Goal: Complete application form: Complete application form

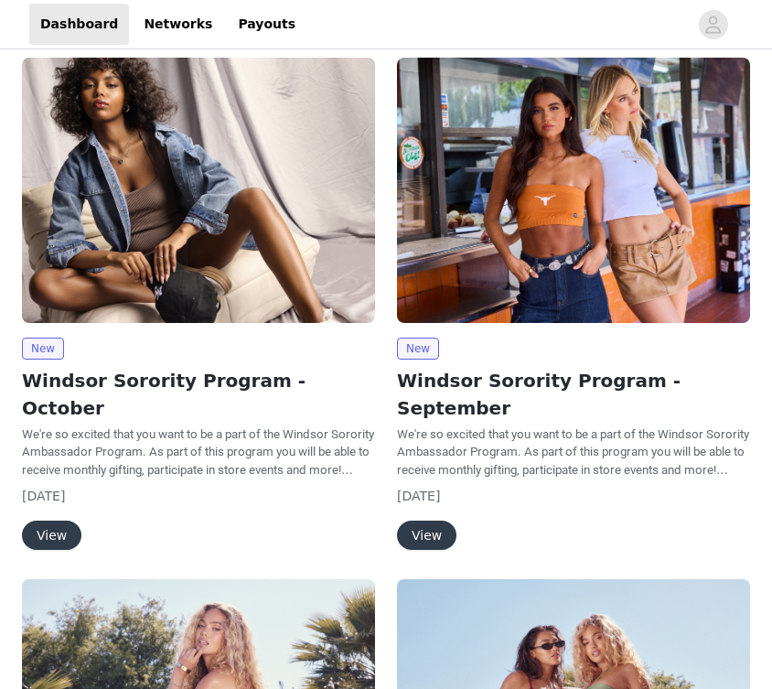
scroll to position [122, 0]
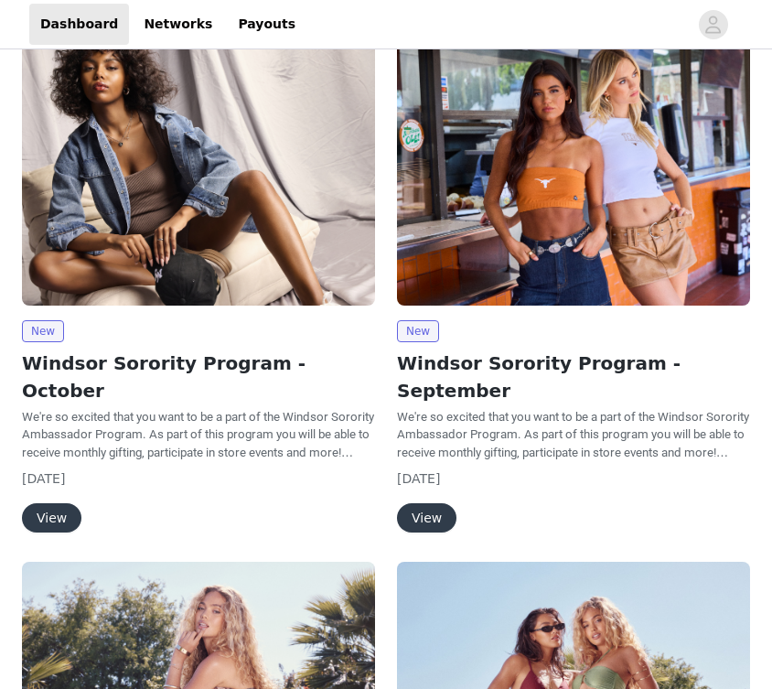
click at [38, 503] on button "View" at bounding box center [51, 517] width 59 height 29
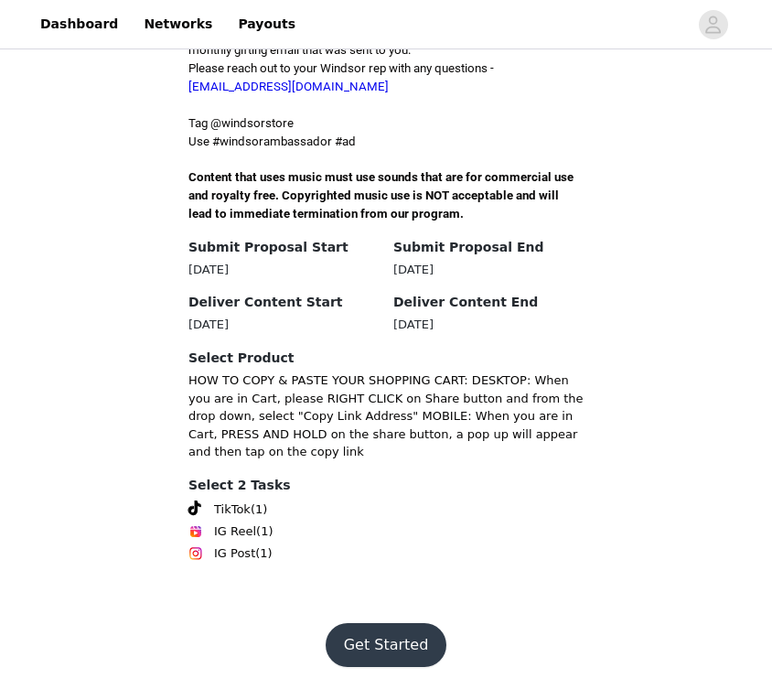
scroll to position [702, 0]
click at [417, 628] on button "Get Started" at bounding box center [387, 645] width 122 height 44
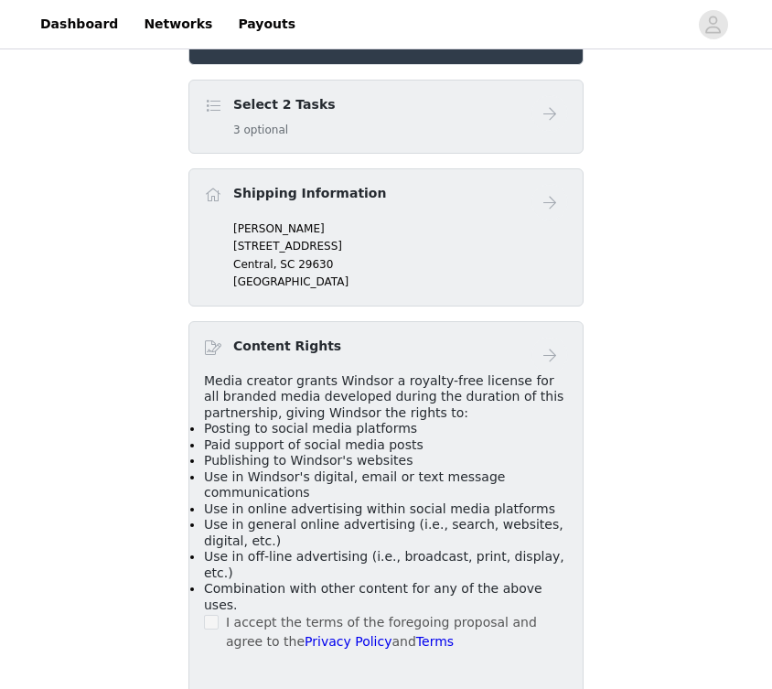
scroll to position [463, 0]
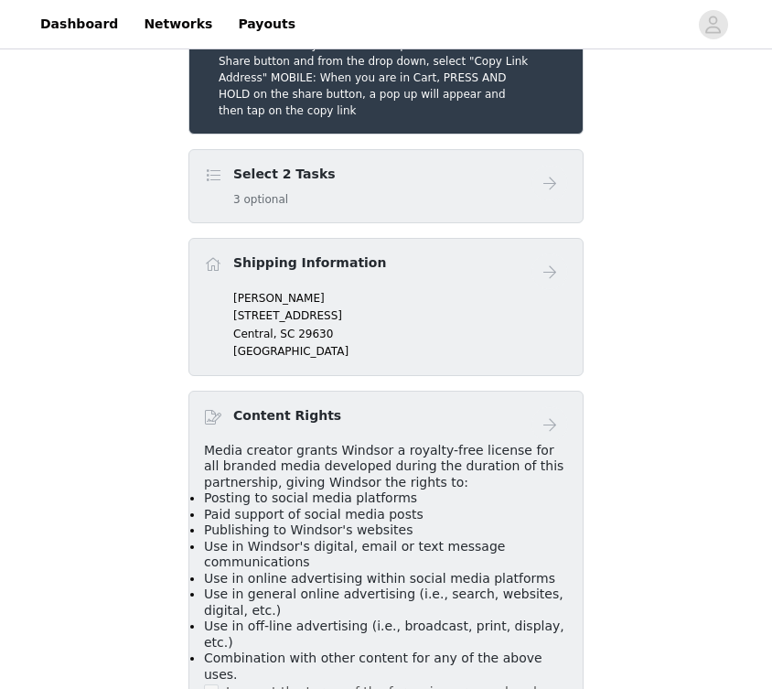
click at [546, 30] on button "button" at bounding box center [549, 12] width 37 height 37
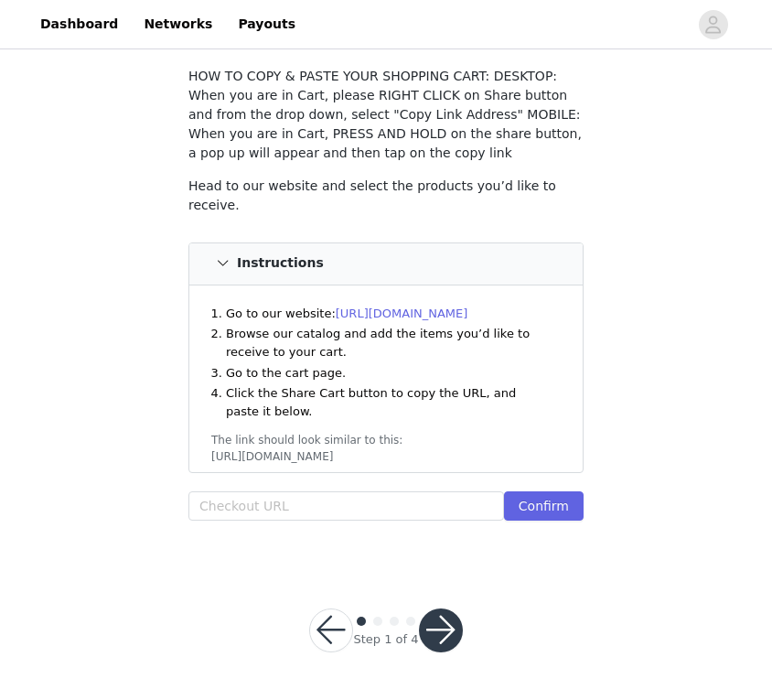
scroll to position [105, 0]
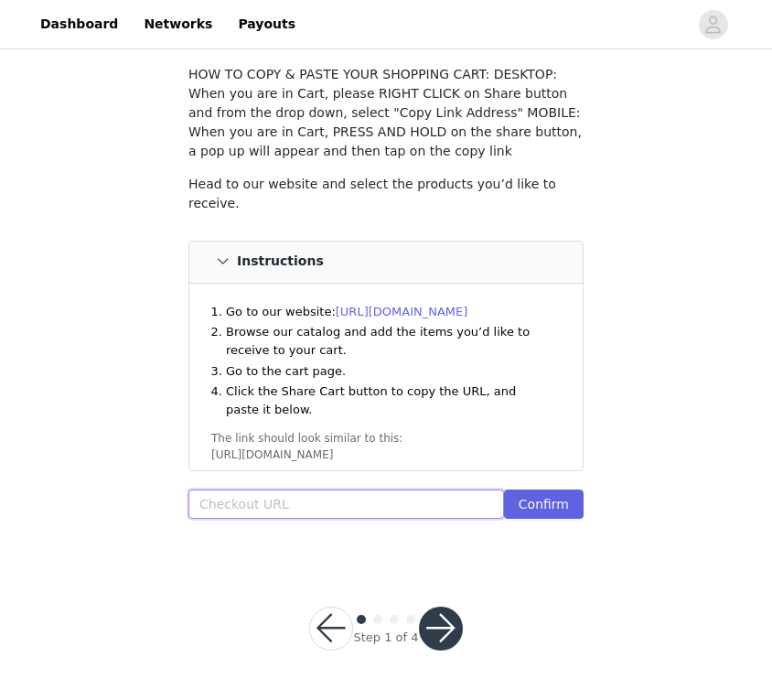
click at [328, 499] on input "text" at bounding box center [346, 503] width 316 height 29
paste input "[URL][DOMAIN_NAME]"
type input "[URL][DOMAIN_NAME]"
click at [562, 499] on button "Confirm" at bounding box center [544, 503] width 80 height 29
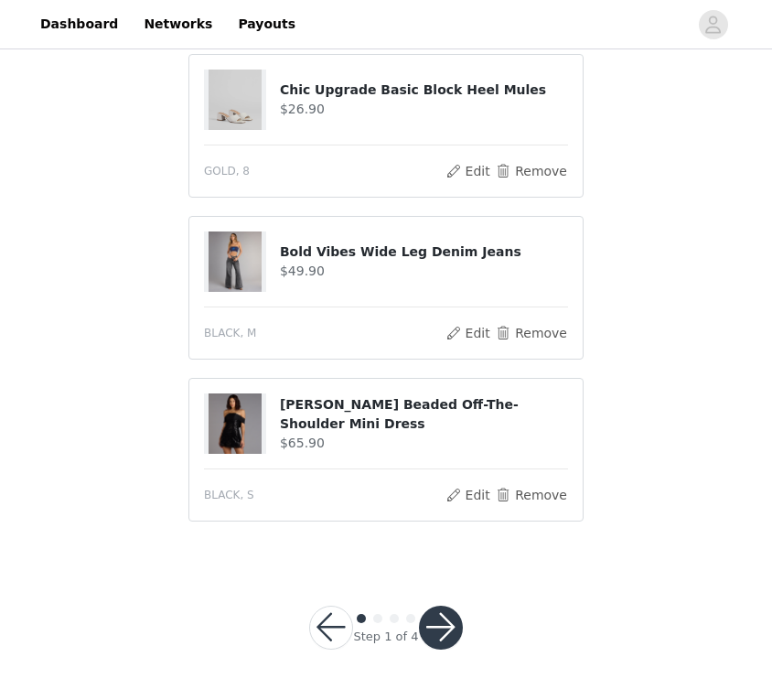
scroll to position [900, 0]
click at [439, 619] on button "button" at bounding box center [441, 628] width 44 height 44
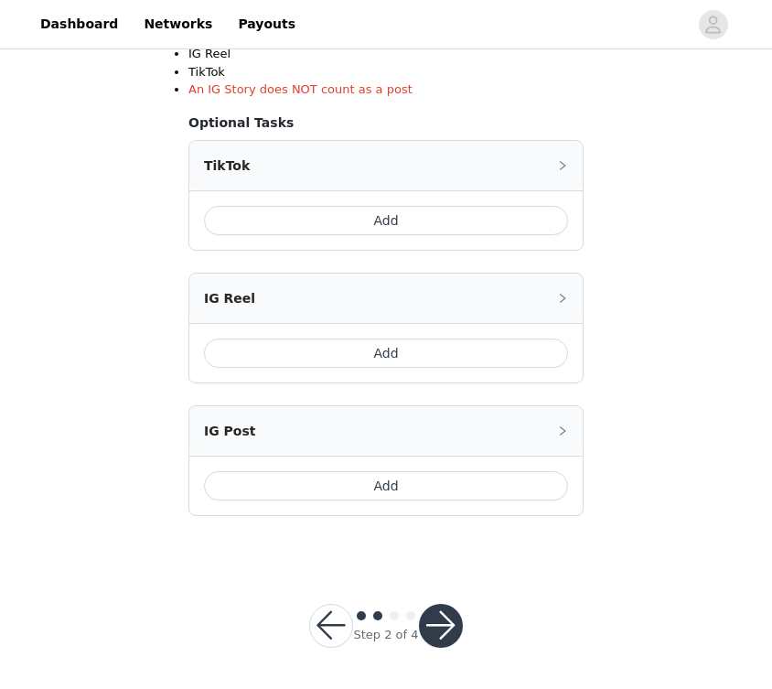
scroll to position [413, 0]
click at [463, 215] on button "Add" at bounding box center [386, 221] width 364 height 29
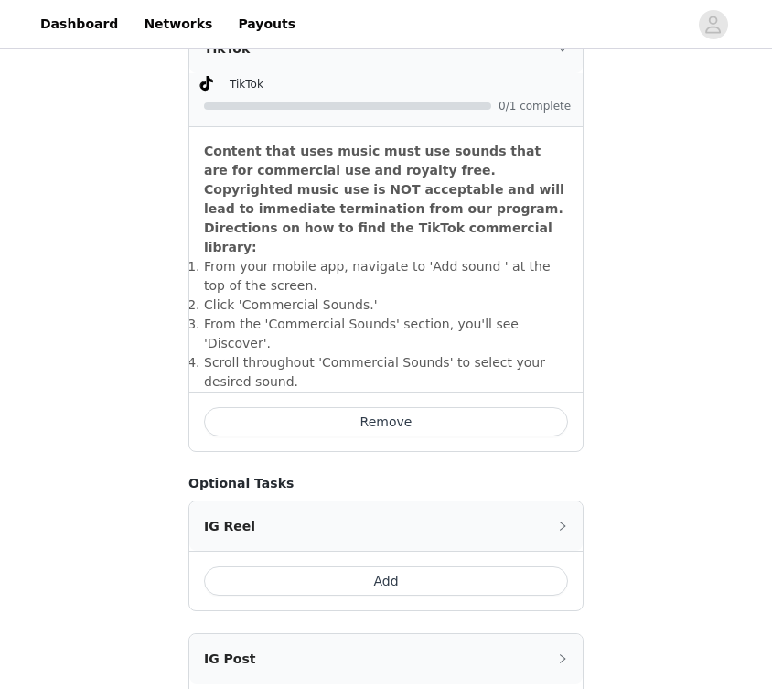
scroll to position [500, 0]
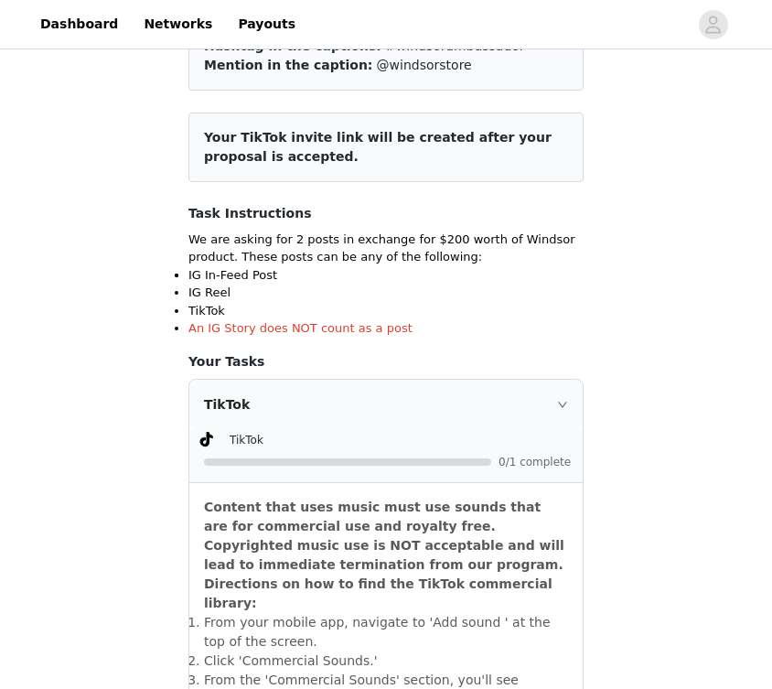
click at [390, 523] on strong "Content that uses music must use sounds that are for commercial use and royalty…" at bounding box center [384, 554] width 360 height 111
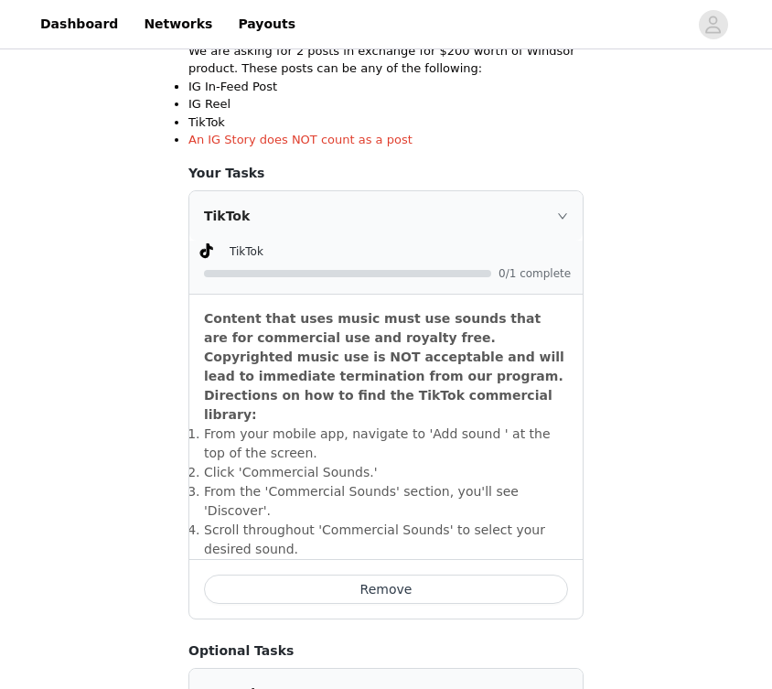
click at [412, 482] on li "​From the 'Commercial Sounds' section, you'll see 'Discover'." at bounding box center [386, 501] width 364 height 38
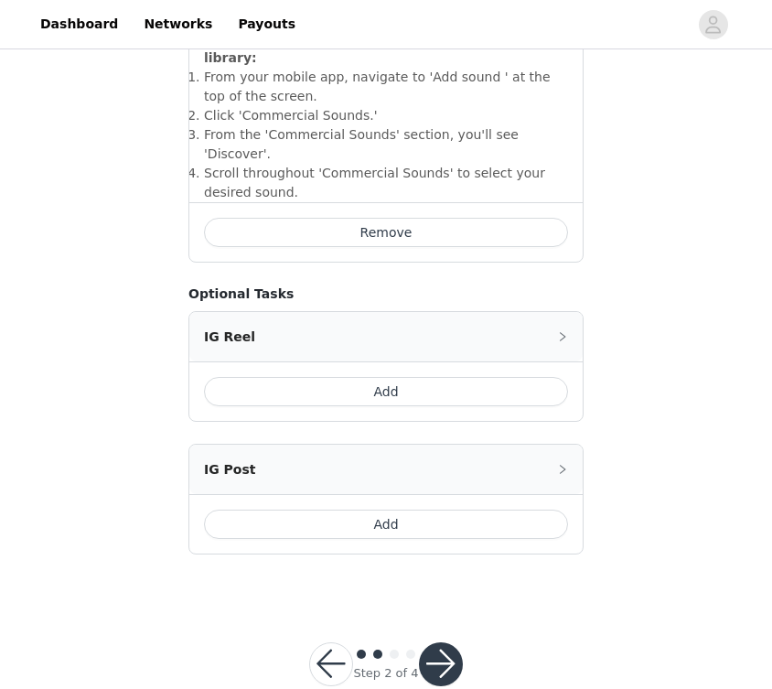
scroll to position [720, 0]
click at [443, 643] on button "button" at bounding box center [441, 665] width 44 height 44
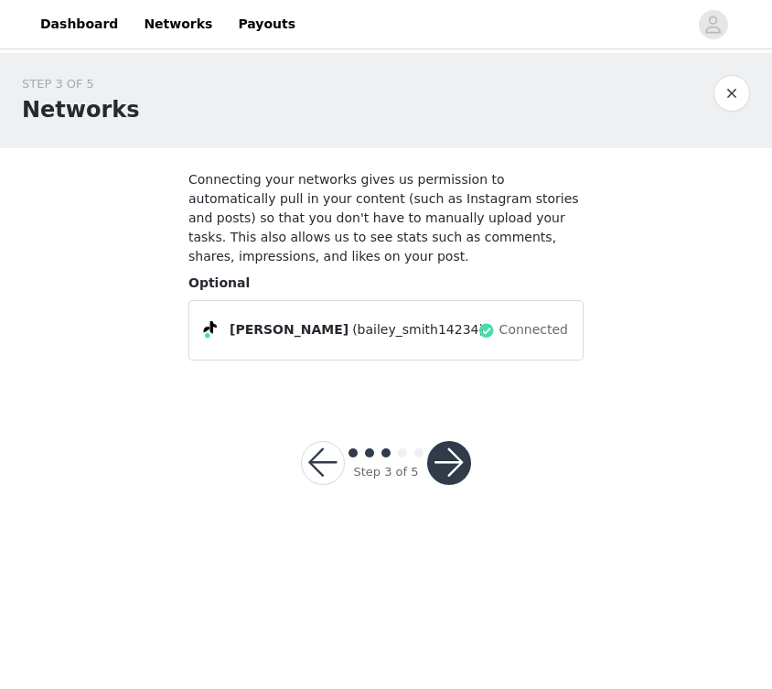
click at [454, 469] on button "button" at bounding box center [449, 463] width 44 height 44
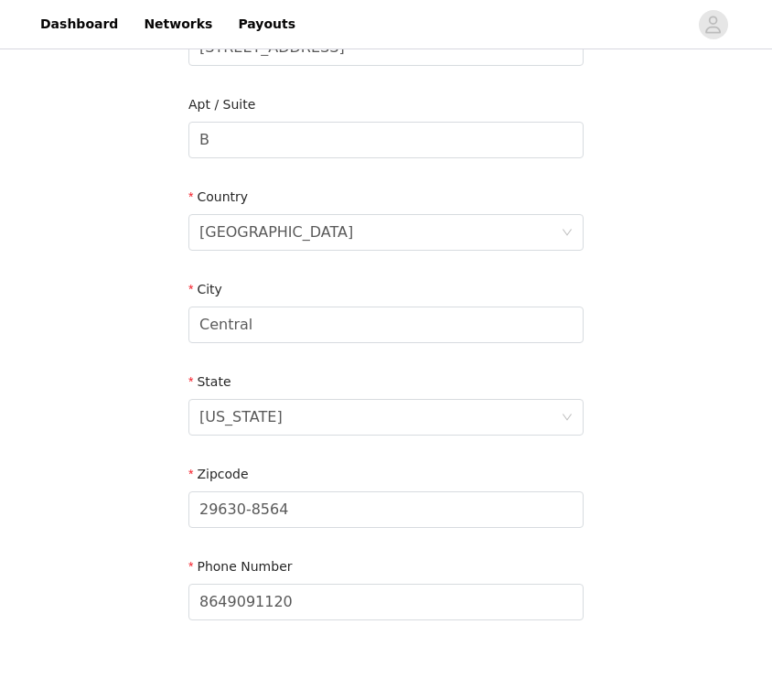
scroll to position [220, 0]
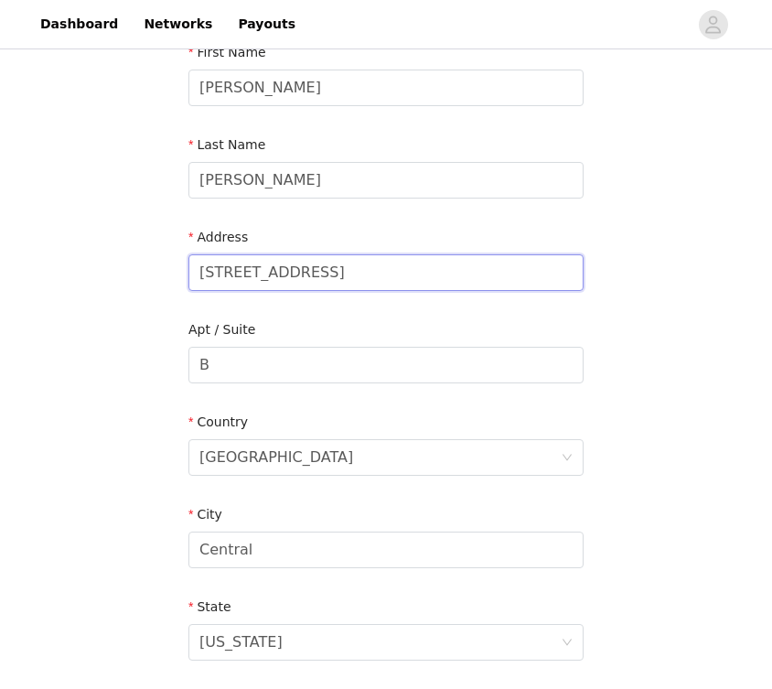
click at [401, 264] on input "[STREET_ADDRESS]" at bounding box center [385, 272] width 395 height 37
click at [731, 280] on div "STEP 4 OF 5 Shipping Information Email [EMAIL_ADDRESS][DOMAIN_NAME] First Name …" at bounding box center [386, 365] width 772 height 1063
click at [279, 278] on input "[STREET_ADDRESS]" at bounding box center [385, 272] width 395 height 37
click at [393, 273] on input "[STREET_ADDRESS]" at bounding box center [385, 272] width 395 height 37
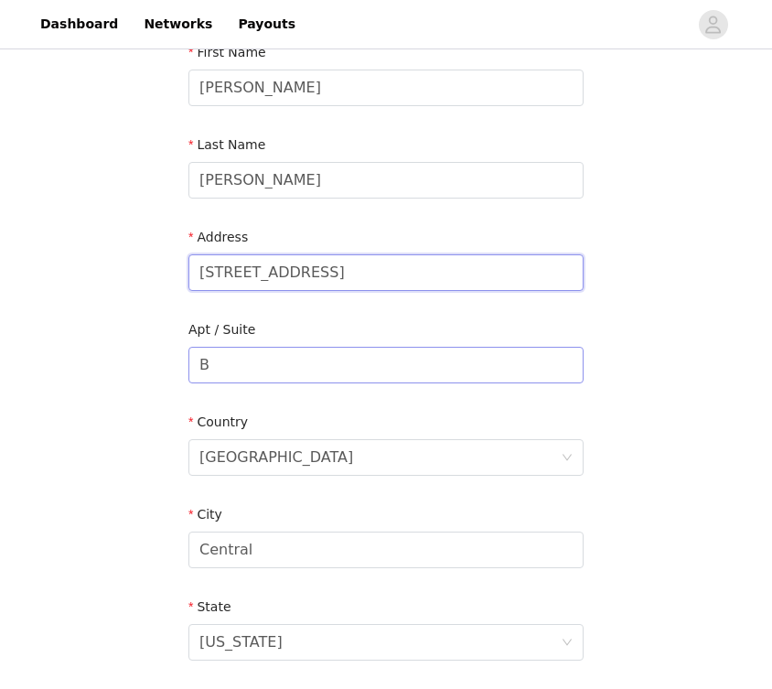
type input "[STREET_ADDRESS]"
click at [304, 375] on input "B" at bounding box center [385, 365] width 395 height 37
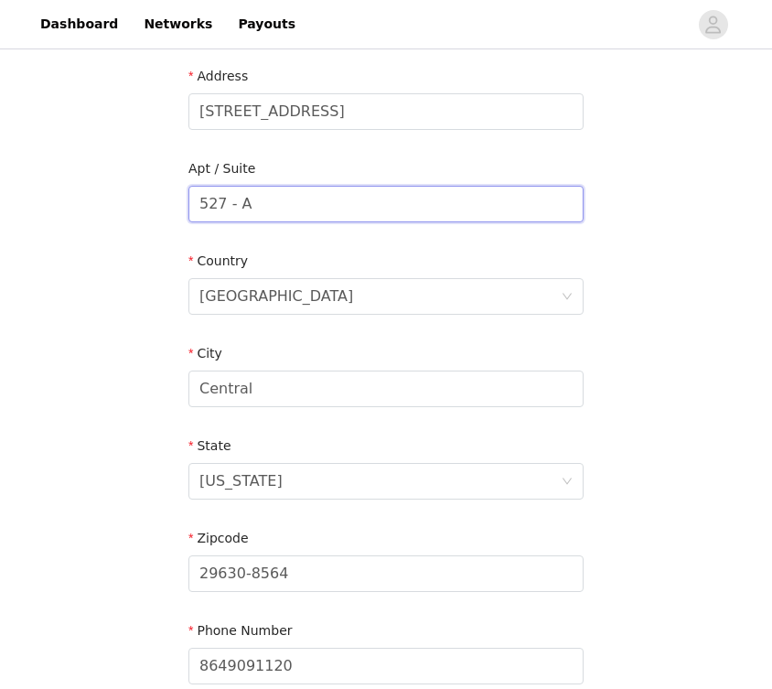
scroll to position [402, 0]
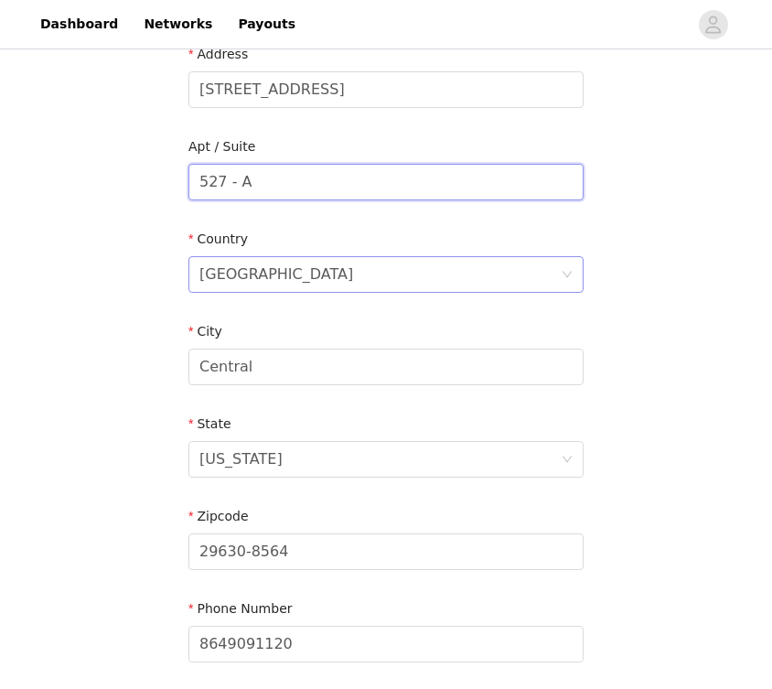
type input "527 - A"
click at [332, 273] on div "[GEOGRAPHIC_DATA]" at bounding box center [379, 274] width 361 height 35
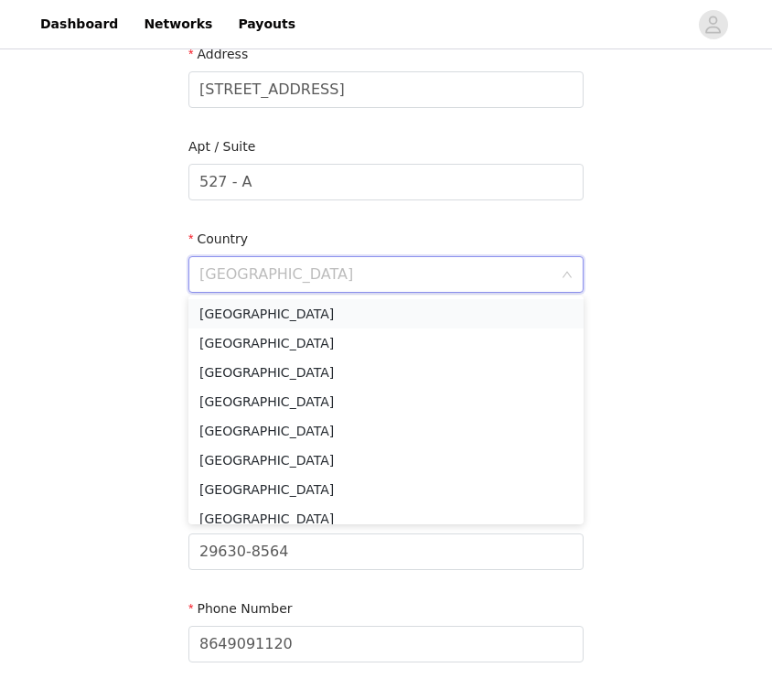
click at [328, 307] on li "[GEOGRAPHIC_DATA]" at bounding box center [385, 313] width 395 height 29
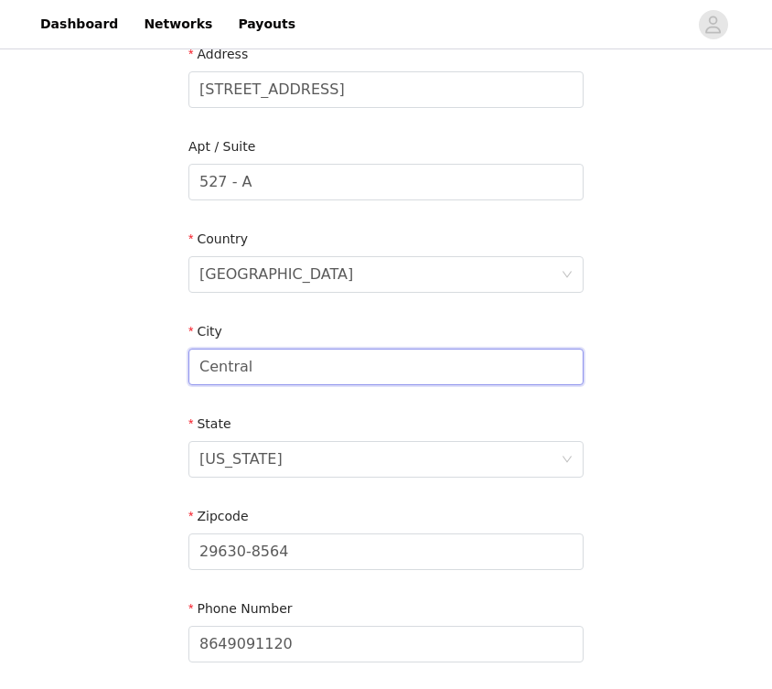
drag, startPoint x: 349, startPoint y: 363, endPoint x: 189, endPoint y: 365, distance: 160.1
click at [189, 365] on input "Central" at bounding box center [385, 366] width 395 height 37
type input "c"
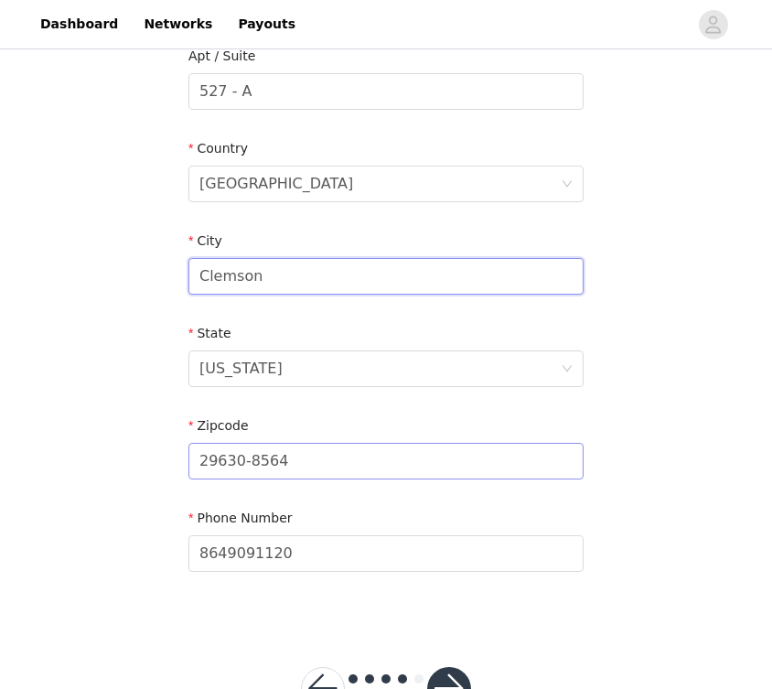
type input "Clemson"
drag, startPoint x: 323, startPoint y: 458, endPoint x: 235, endPoint y: 458, distance: 87.8
type input "29631"
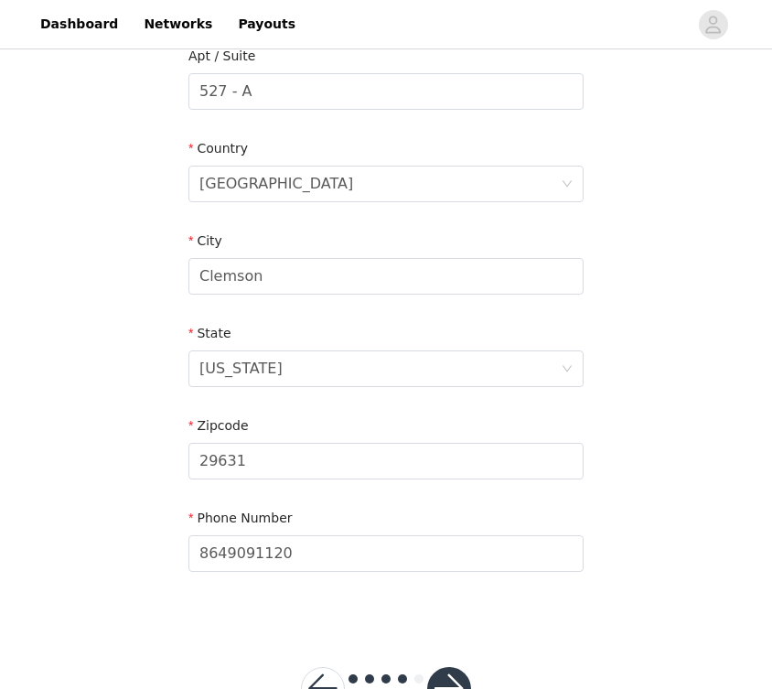
click at [590, 510] on section "Email [EMAIL_ADDRESS][DOMAIN_NAME] First Name [PERSON_NAME] Last Name [PERSON_N…" at bounding box center [385, 139] width 439 height 968
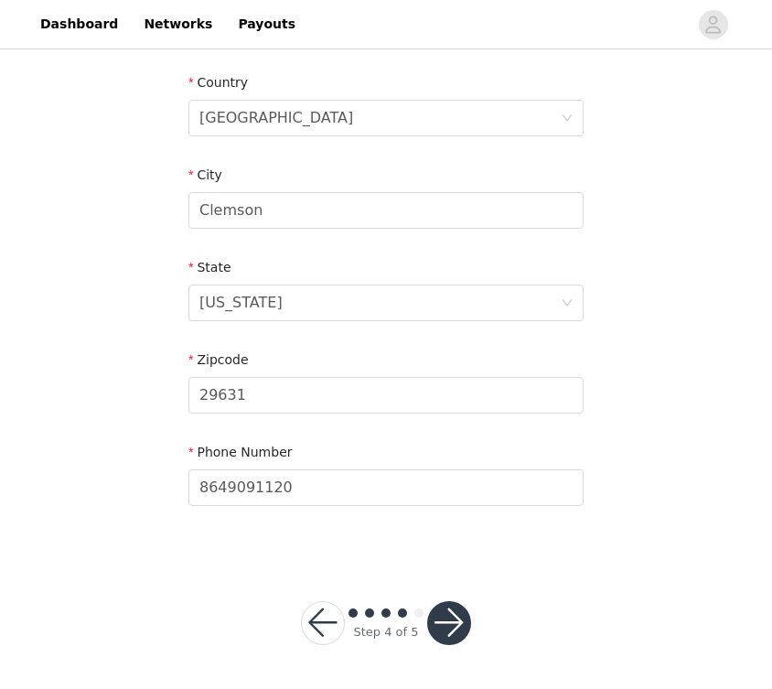
scroll to position [558, 0]
click at [443, 621] on button "button" at bounding box center [449, 624] width 44 height 44
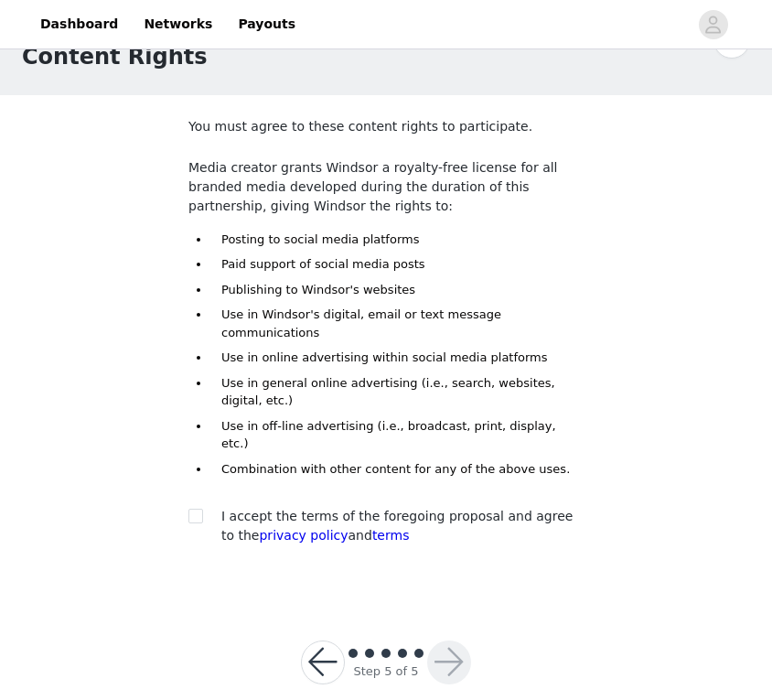
scroll to position [52, 0]
click at [198, 509] on input "checkbox" at bounding box center [194, 515] width 13 height 13
checkbox input "true"
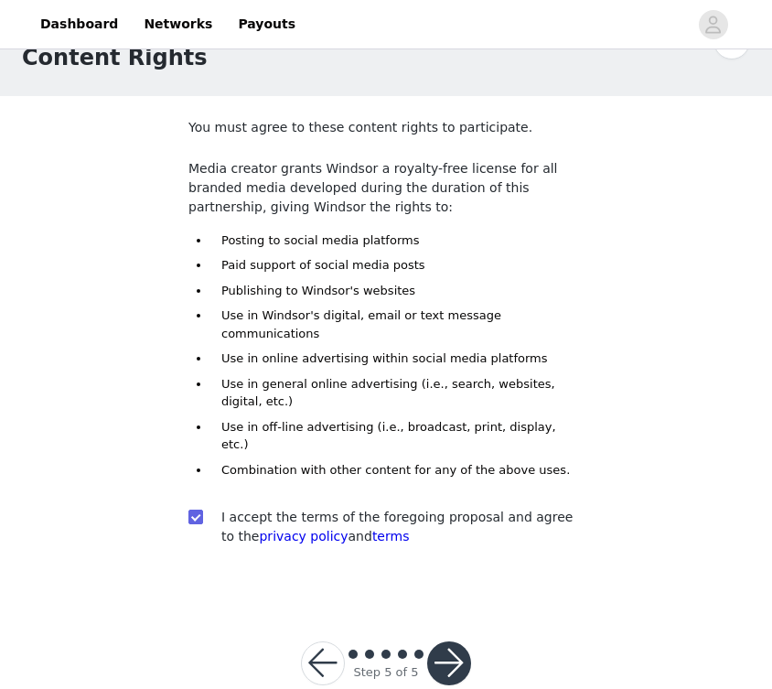
click at [461, 641] on button "button" at bounding box center [449, 663] width 44 height 44
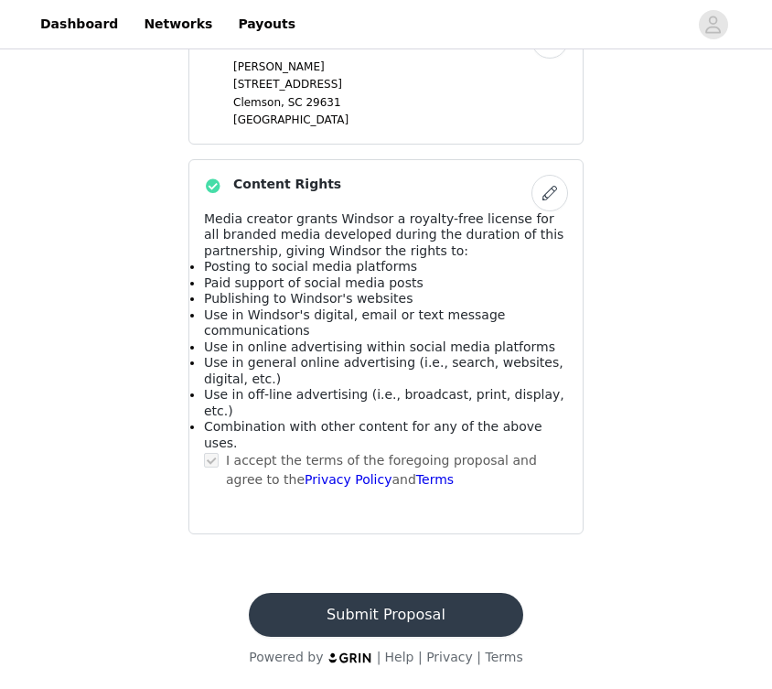
click at [450, 619] on button "Submit Proposal" at bounding box center [385, 615] width 273 height 44
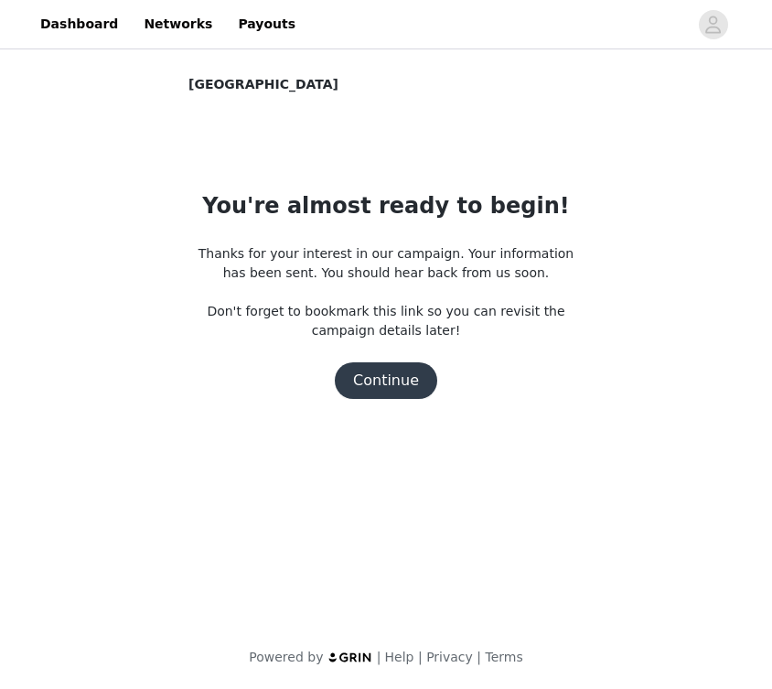
click at [399, 380] on button "Continue" at bounding box center [386, 380] width 102 height 37
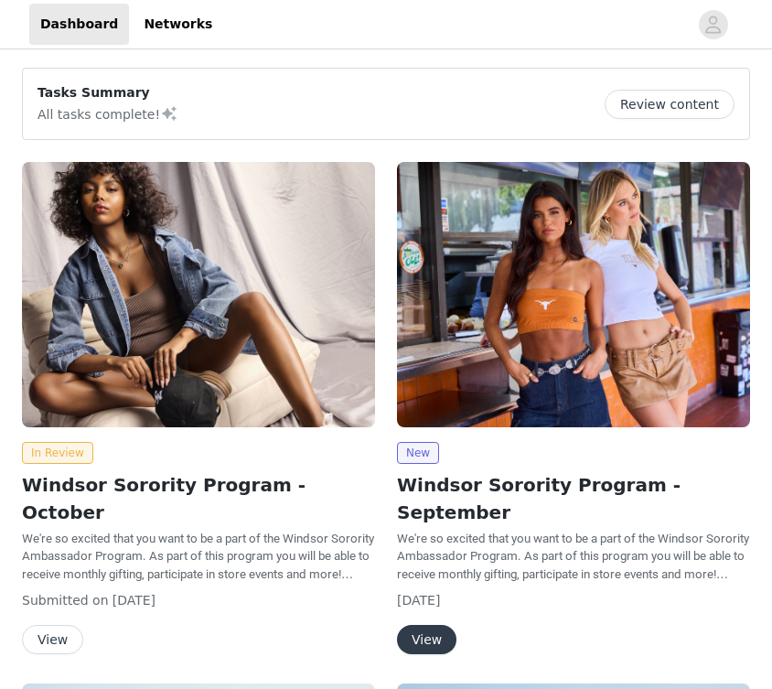
scroll to position [43, 0]
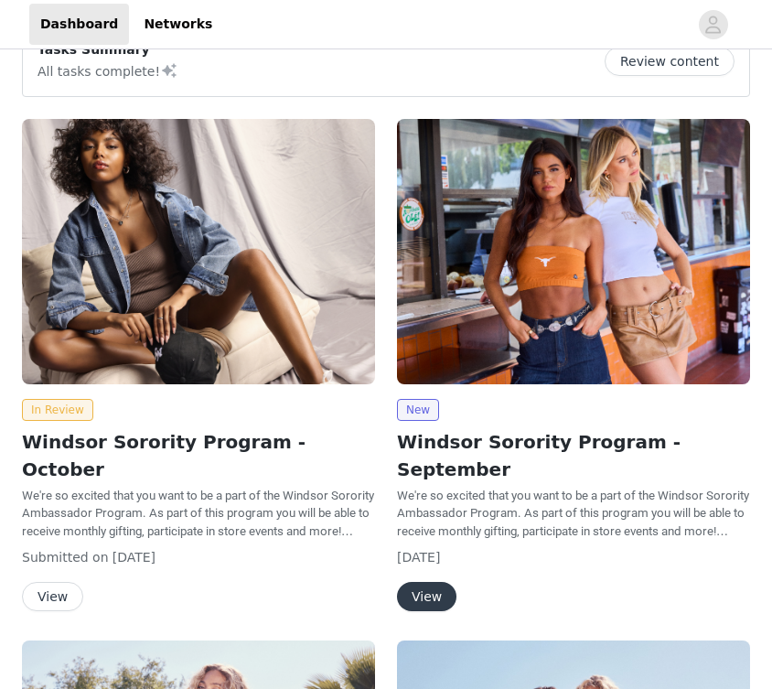
click at [63, 582] on button "View" at bounding box center [52, 596] width 61 height 29
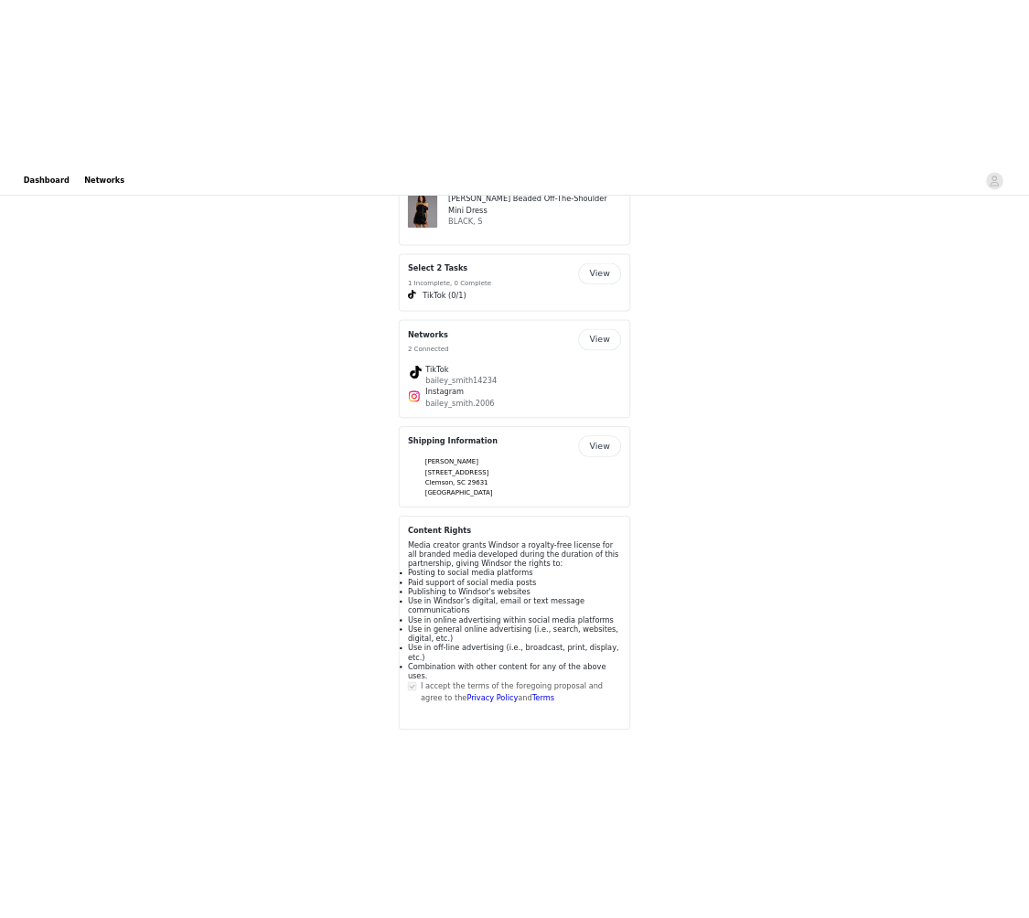
scroll to position [1271, 0]
